Goal: Navigation & Orientation: Find specific page/section

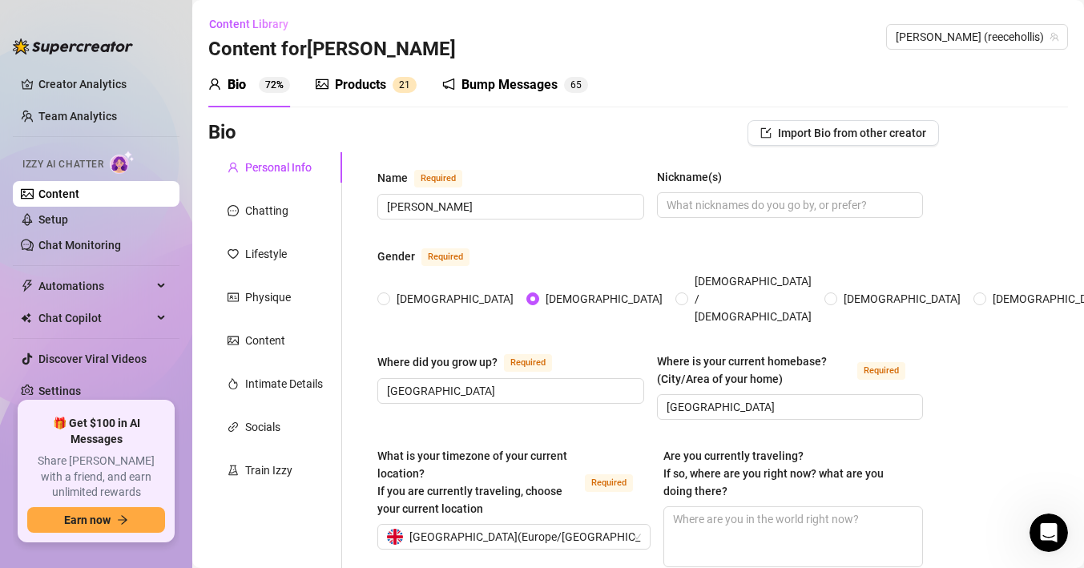
scroll to position [309, 0]
click at [104, 248] on link "Chat Monitoring" at bounding box center [79, 245] width 83 height 13
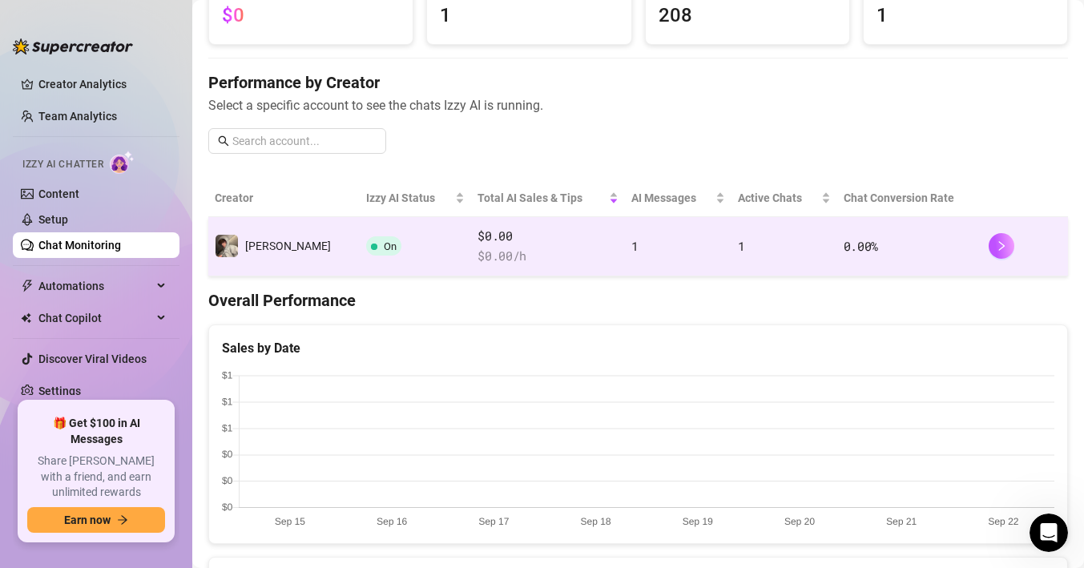
scroll to position [143, 0]
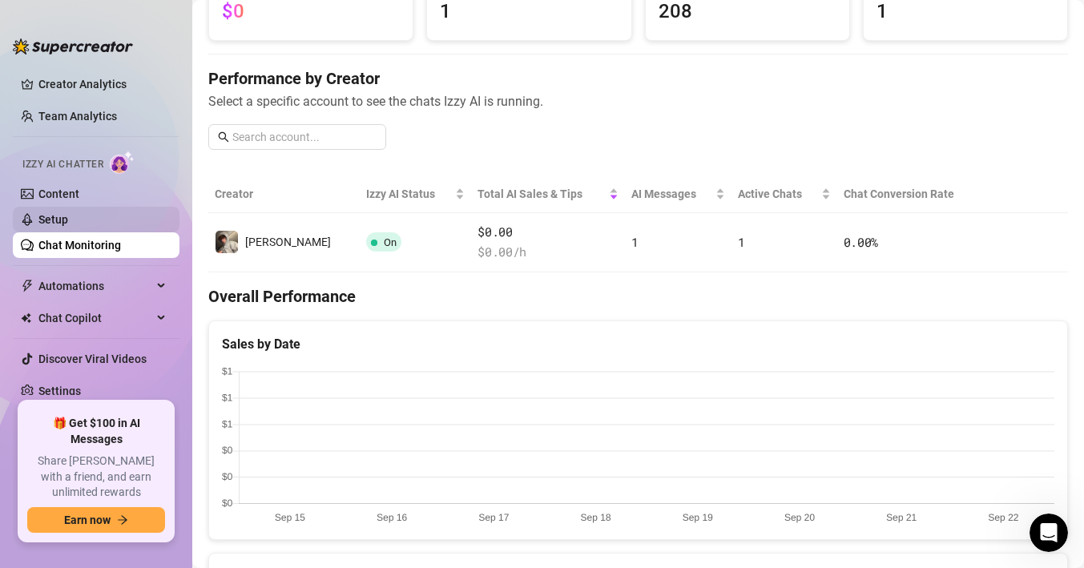
click at [68, 213] on link "Setup" at bounding box center [53, 219] width 30 height 13
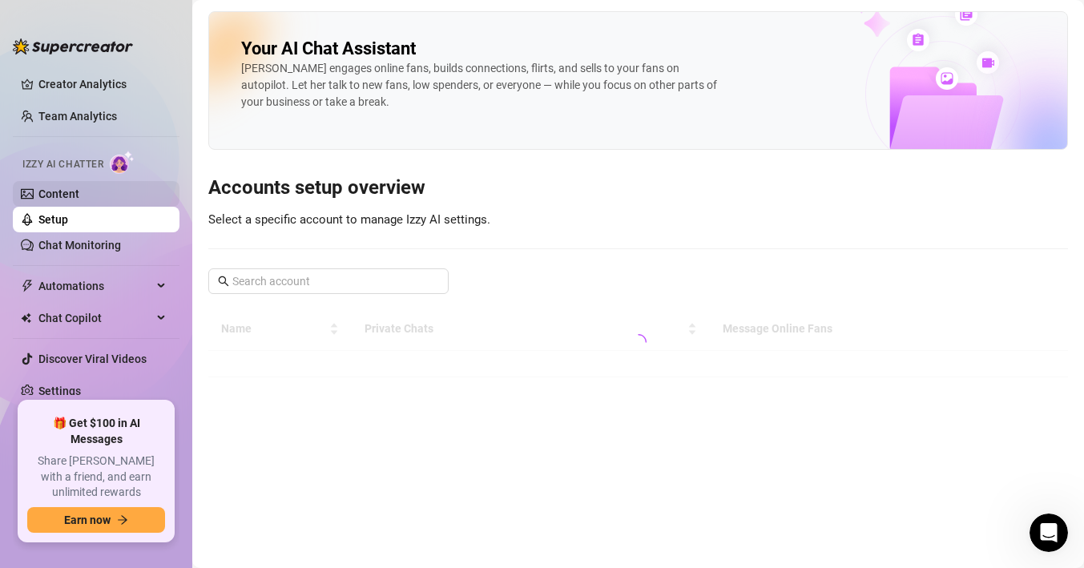
click at [79, 198] on link "Content" at bounding box center [58, 194] width 41 height 13
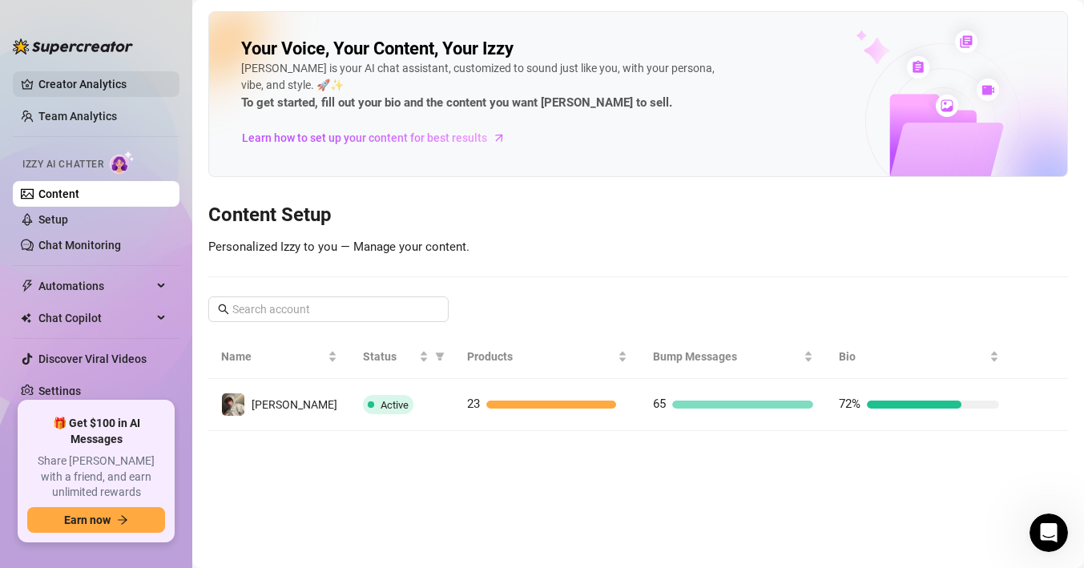
click at [75, 82] on link "Creator Analytics" at bounding box center [102, 84] width 128 height 26
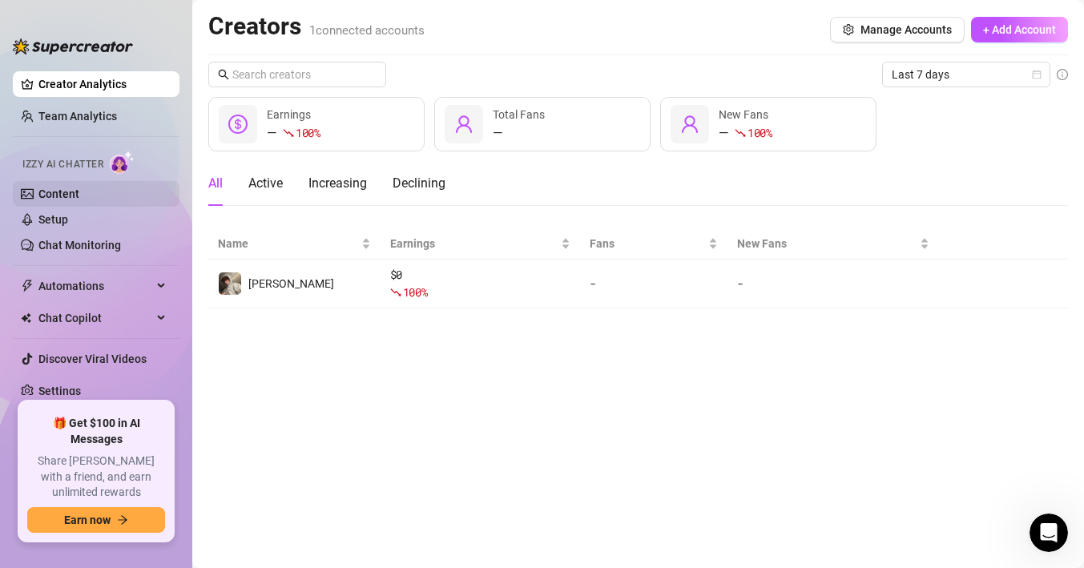
click at [79, 195] on link "Content" at bounding box center [58, 194] width 41 height 13
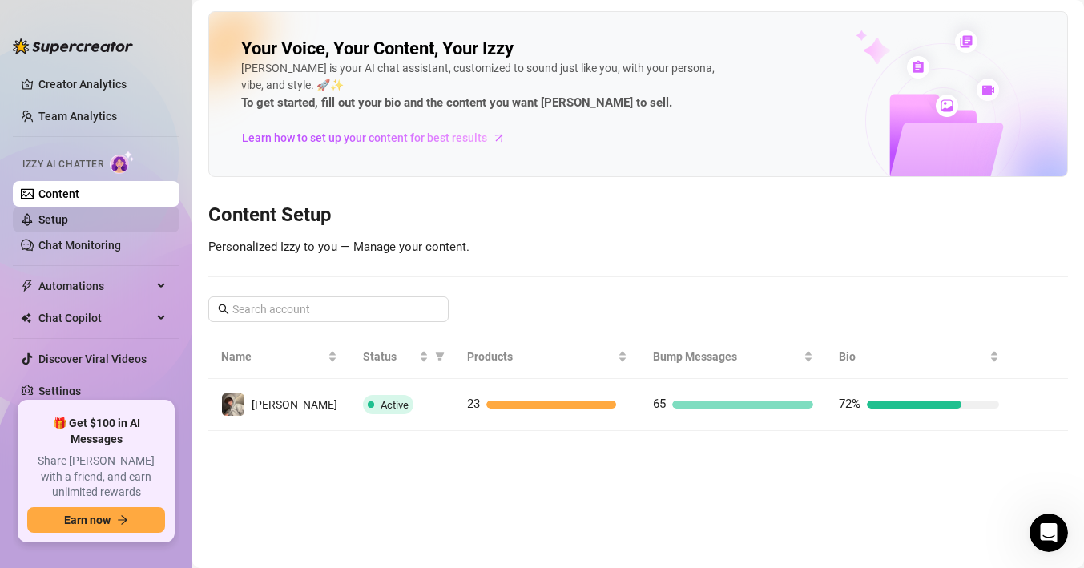
click at [68, 213] on link "Setup" at bounding box center [53, 219] width 30 height 13
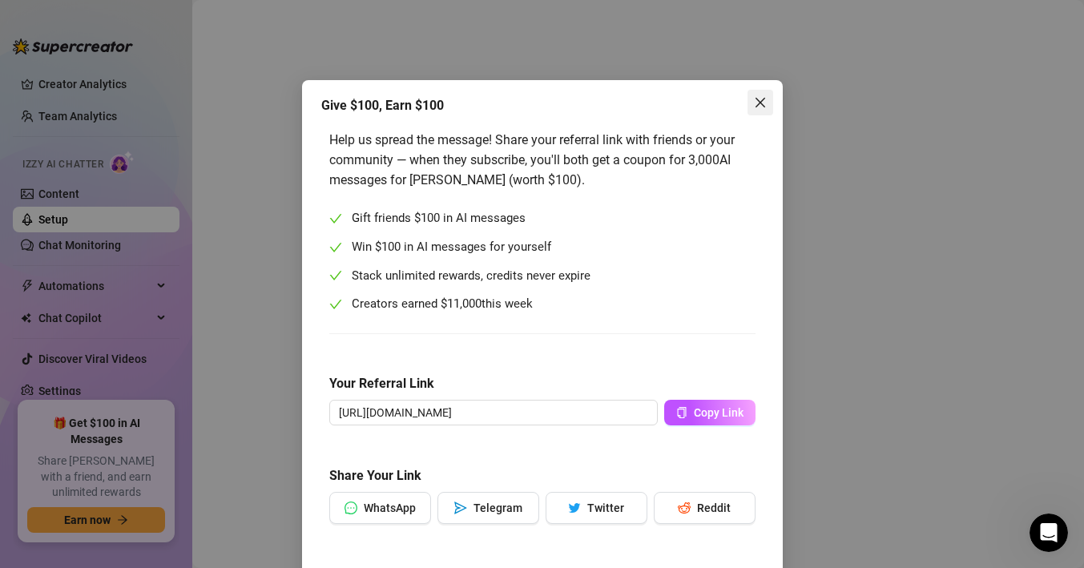
click at [757, 99] on icon "close" at bounding box center [760, 102] width 13 height 13
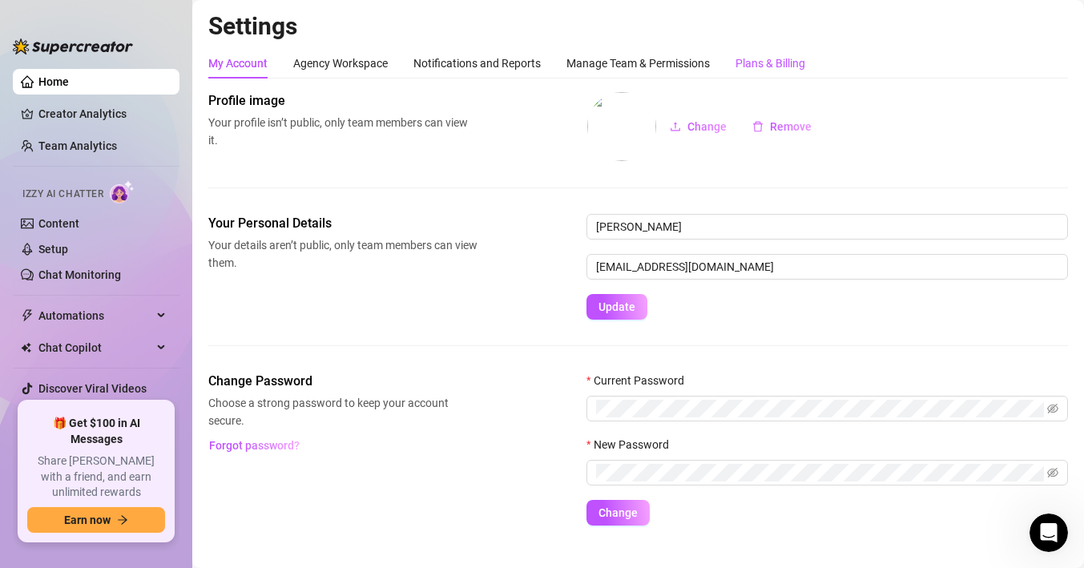
click at [765, 59] on div "Plans & Billing" at bounding box center [771, 63] width 70 height 18
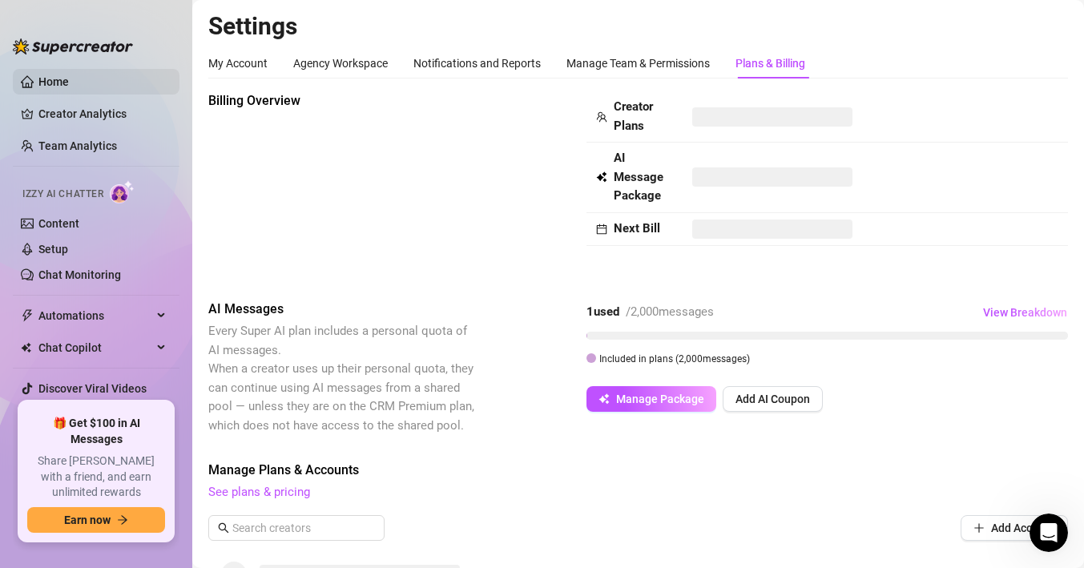
click at [54, 88] on link "Home" at bounding box center [53, 81] width 30 height 13
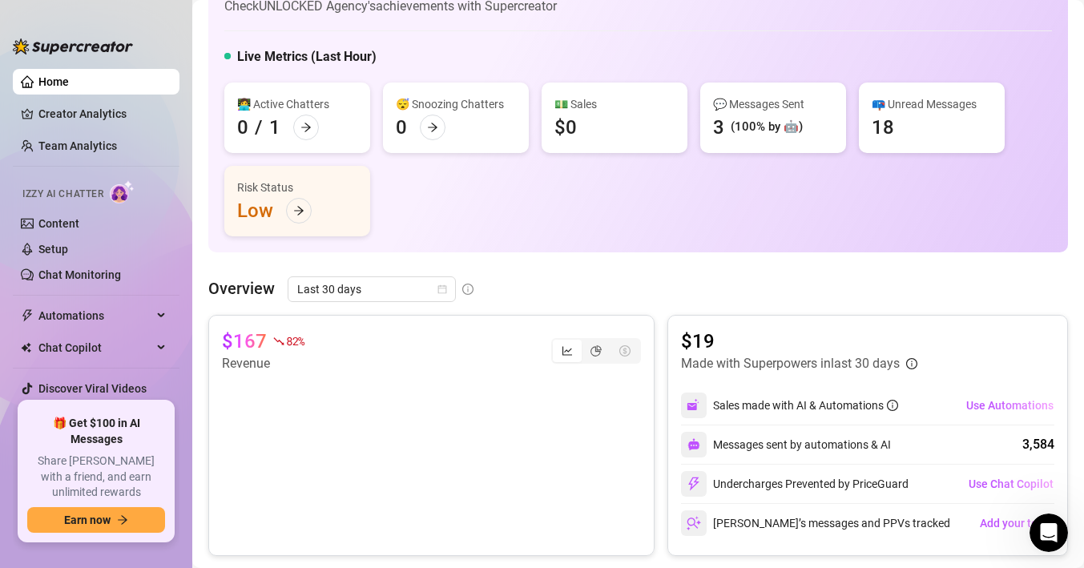
scroll to position [59, 0]
click at [120, 466] on div "🎁 Get $100 in AI Messages Share [PERSON_NAME] with a friend, and earn unlimited…" at bounding box center [96, 471] width 138 height 123
click at [113, 528] on button "Earn now" at bounding box center [96, 520] width 138 height 26
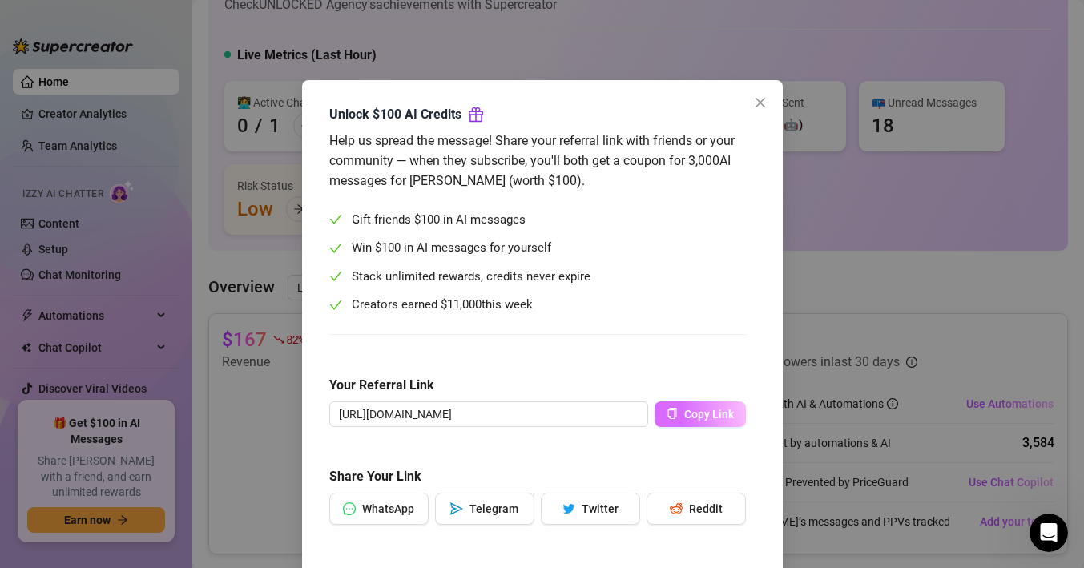
click at [733, 402] on button "Copy Link" at bounding box center [700, 415] width 91 height 26
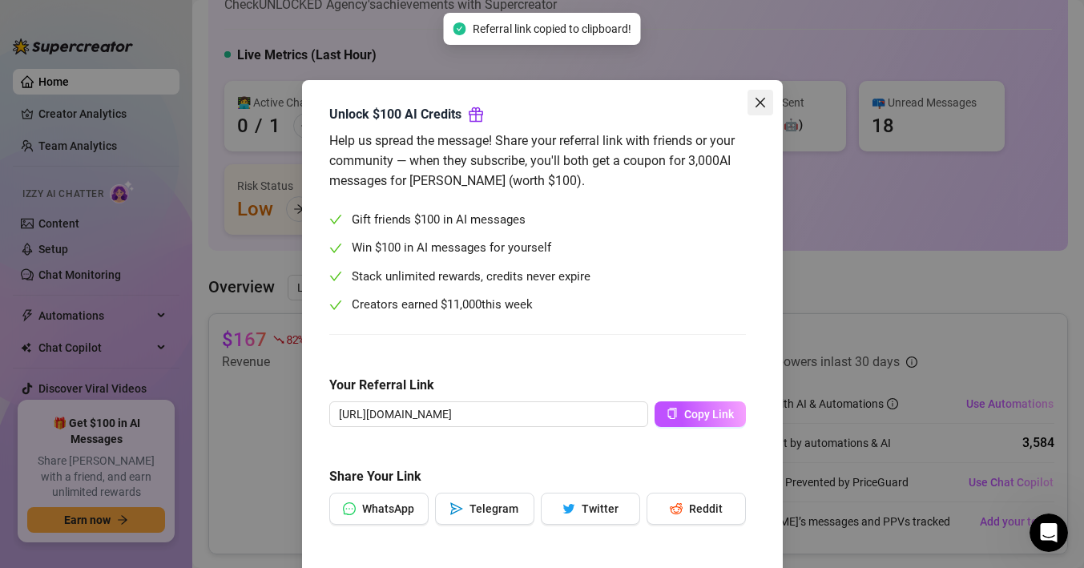
click at [757, 100] on icon "close" at bounding box center [760, 102] width 13 height 13
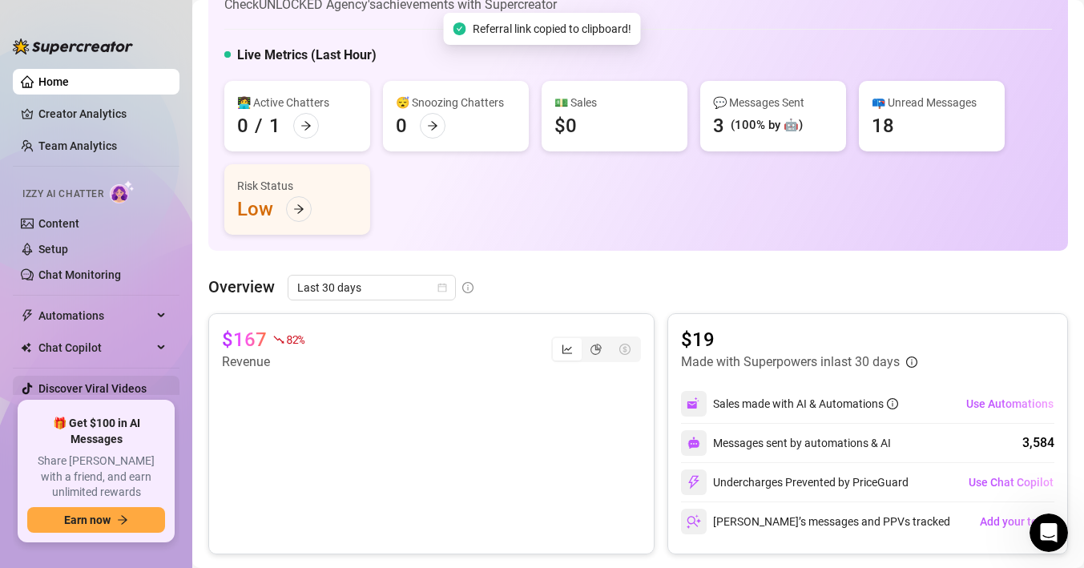
scroll to position [30, 0]
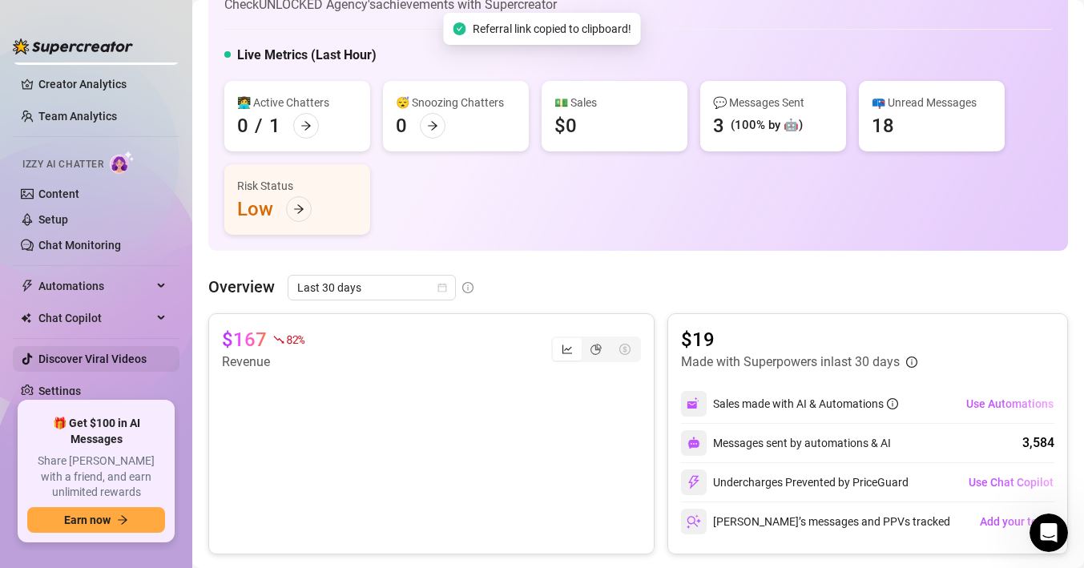
click at [67, 360] on link "Discover Viral Videos" at bounding box center [92, 359] width 108 height 13
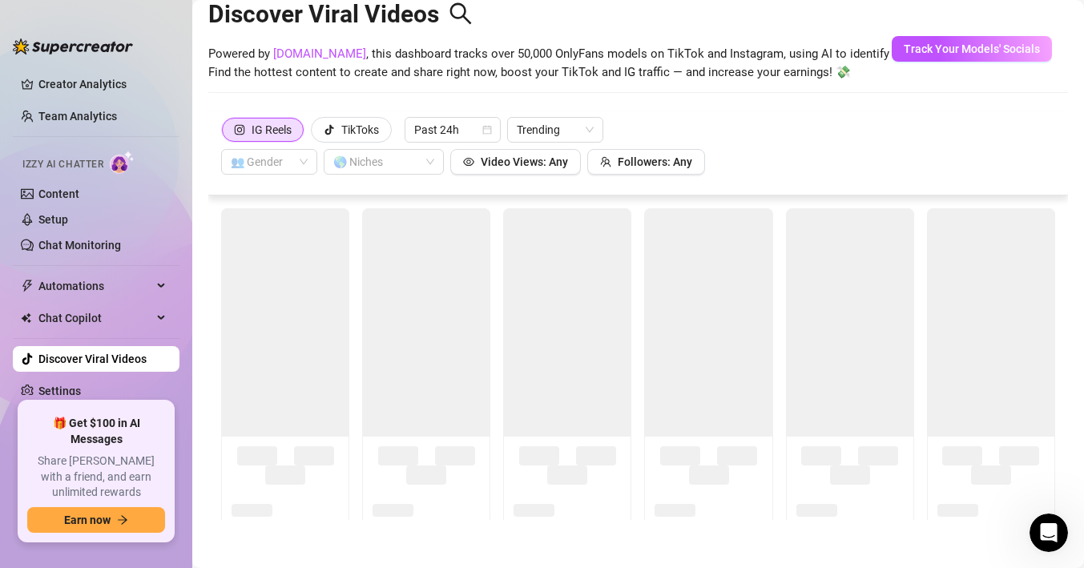
scroll to position [35, 0]
click at [349, 129] on div "TikToks" at bounding box center [360, 130] width 38 height 24
click at [316, 134] on input "TikToks" at bounding box center [316, 134] width 0 height 0
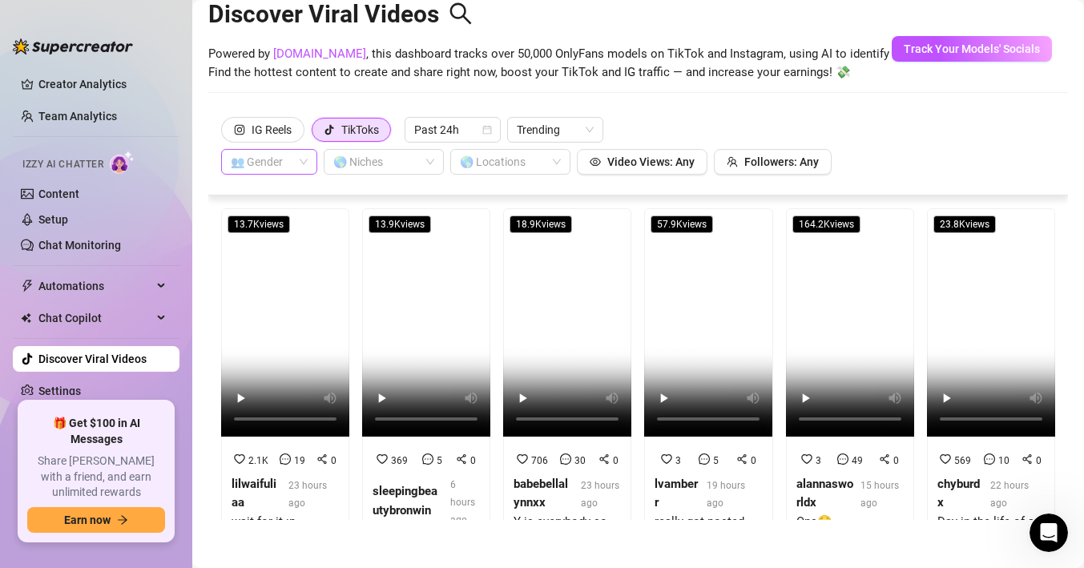
click at [298, 165] on span at bounding box center [269, 162] width 77 height 24
click at [271, 216] on div "👨 [DEMOGRAPHIC_DATA]" at bounding box center [269, 220] width 71 height 18
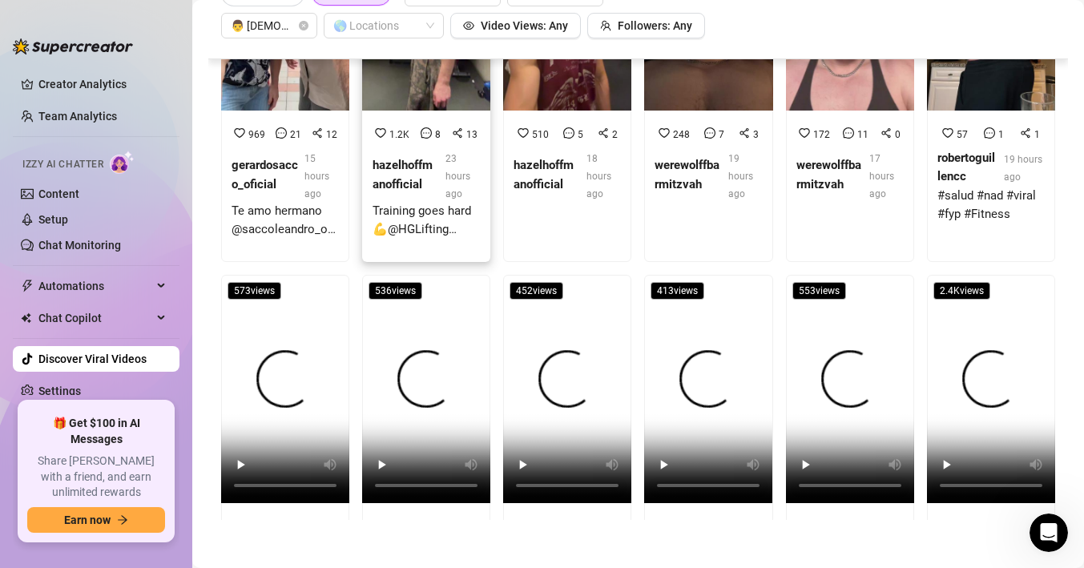
scroll to position [369, 0]
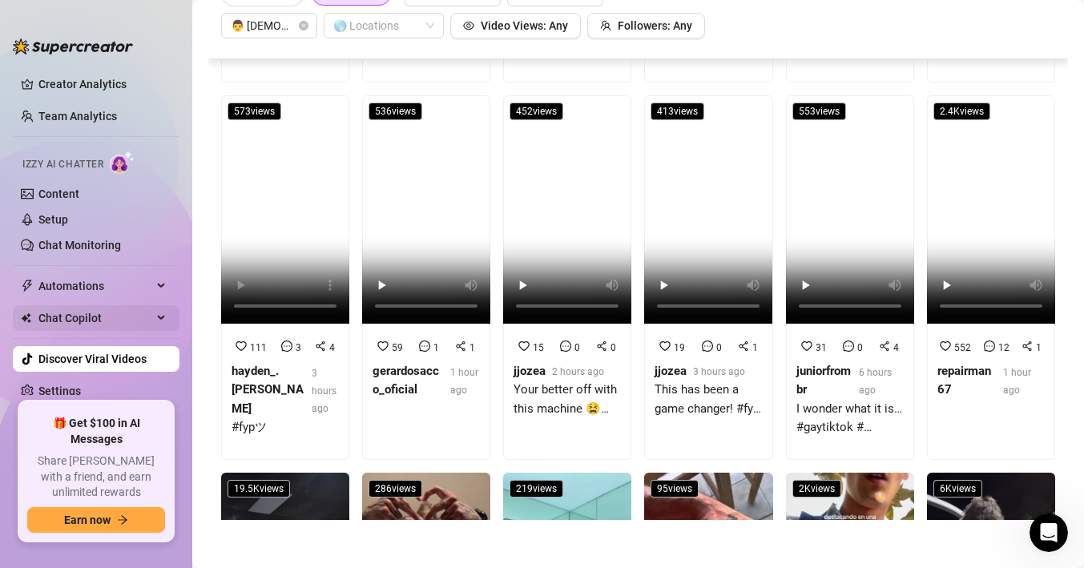
click at [163, 320] on div "Chat Copilot" at bounding box center [96, 318] width 167 height 26
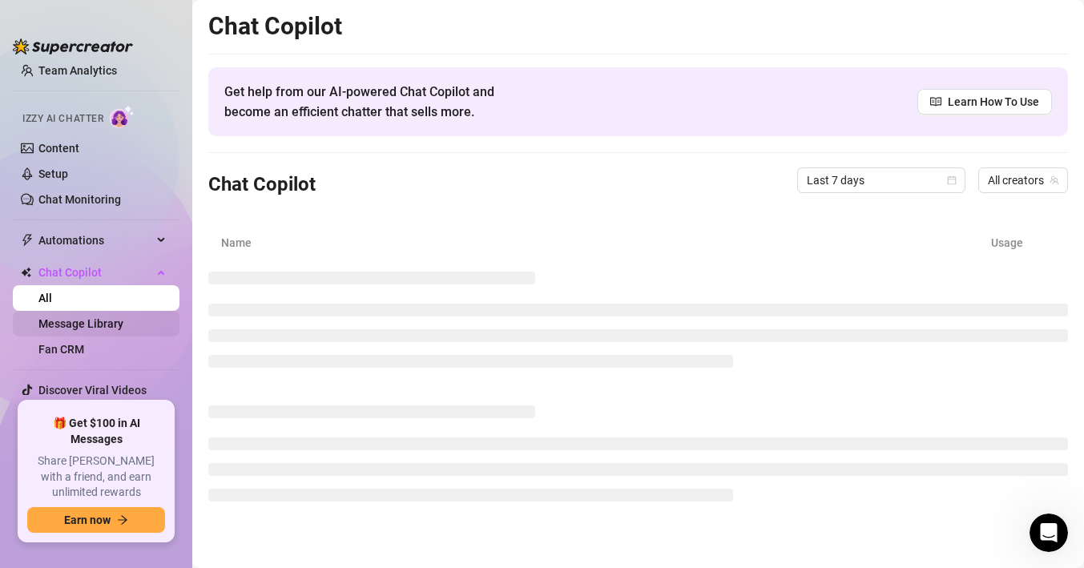
scroll to position [97, 0]
